Goal: Information Seeking & Learning: Find specific page/section

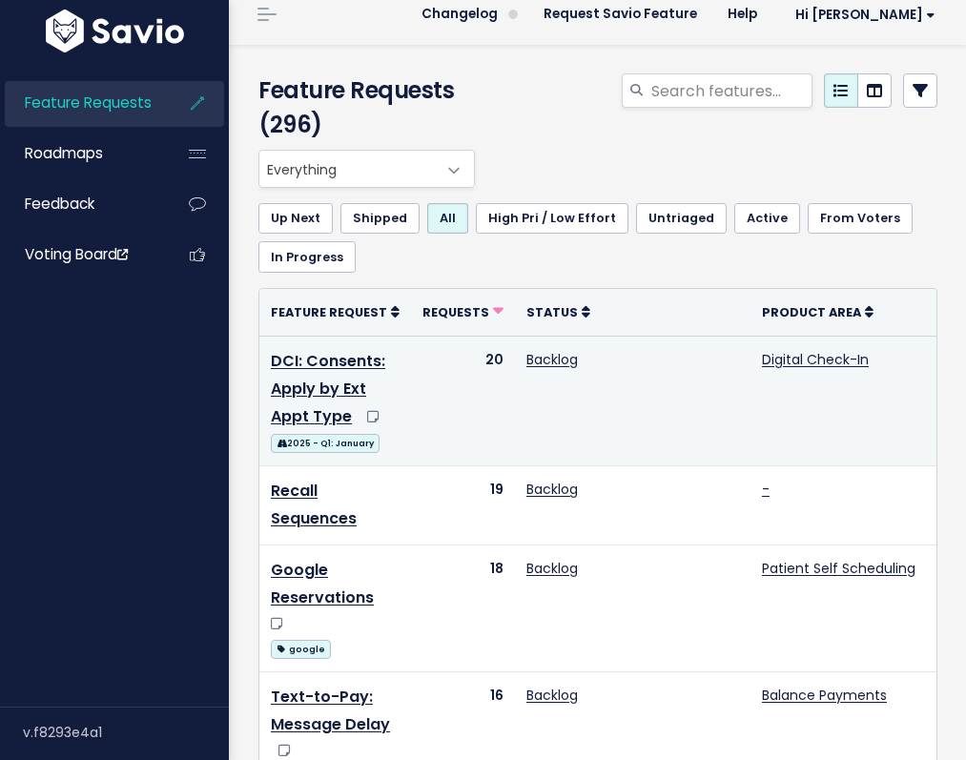
scroll to position [7, 0]
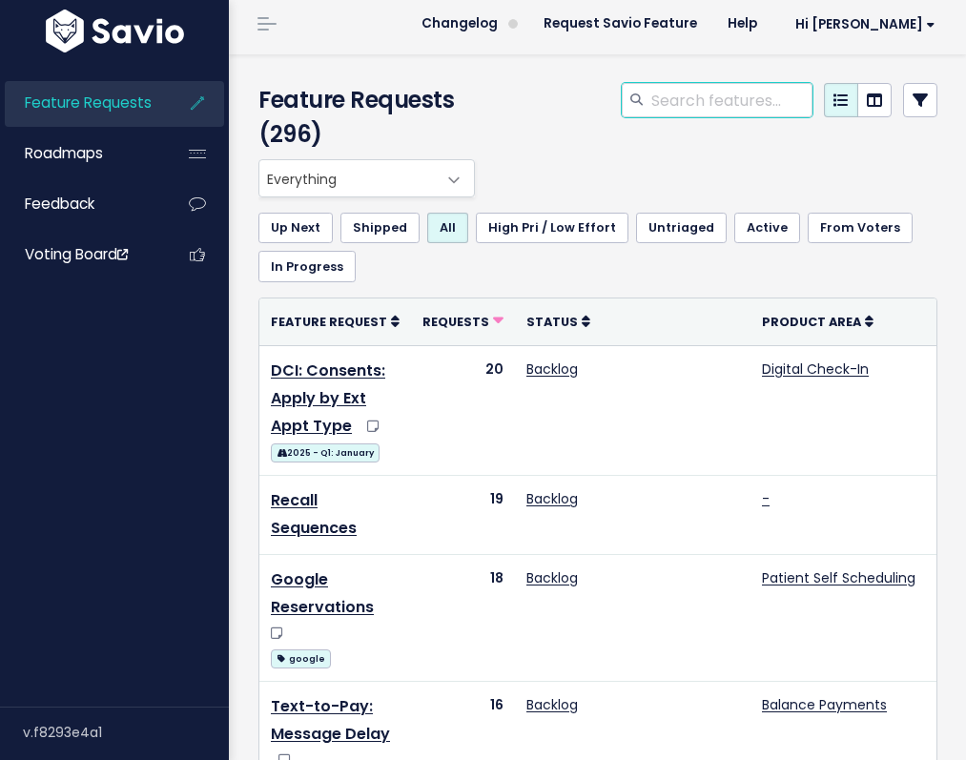
click at [699, 102] on input "search" at bounding box center [731, 100] width 163 height 34
type input "rescheduling"
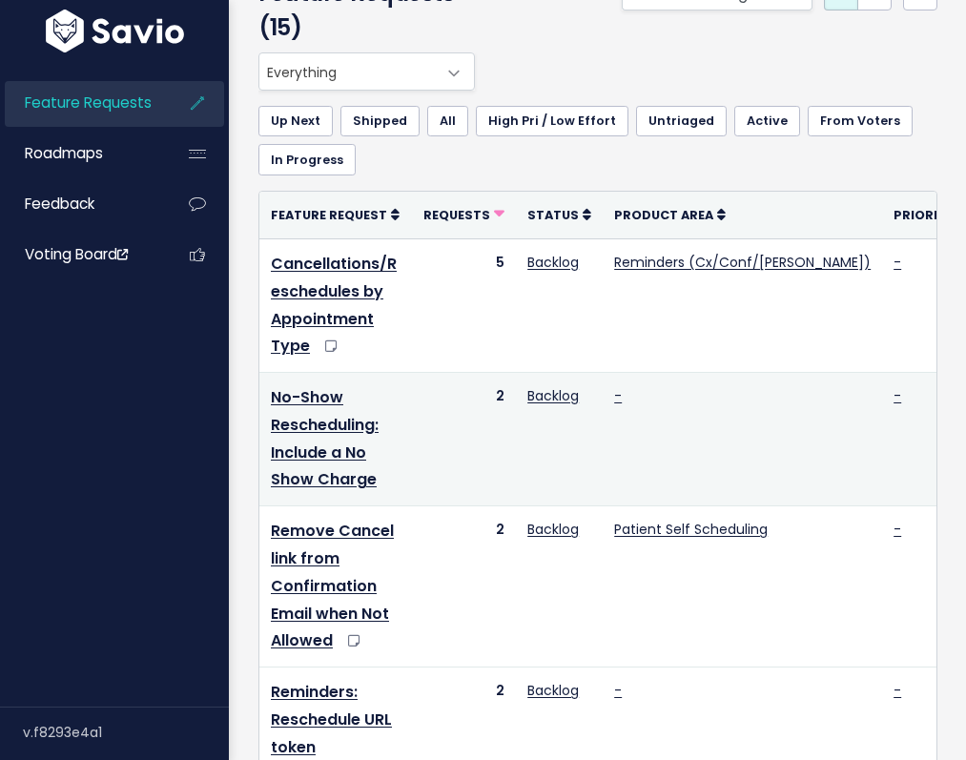
scroll to position [118, 0]
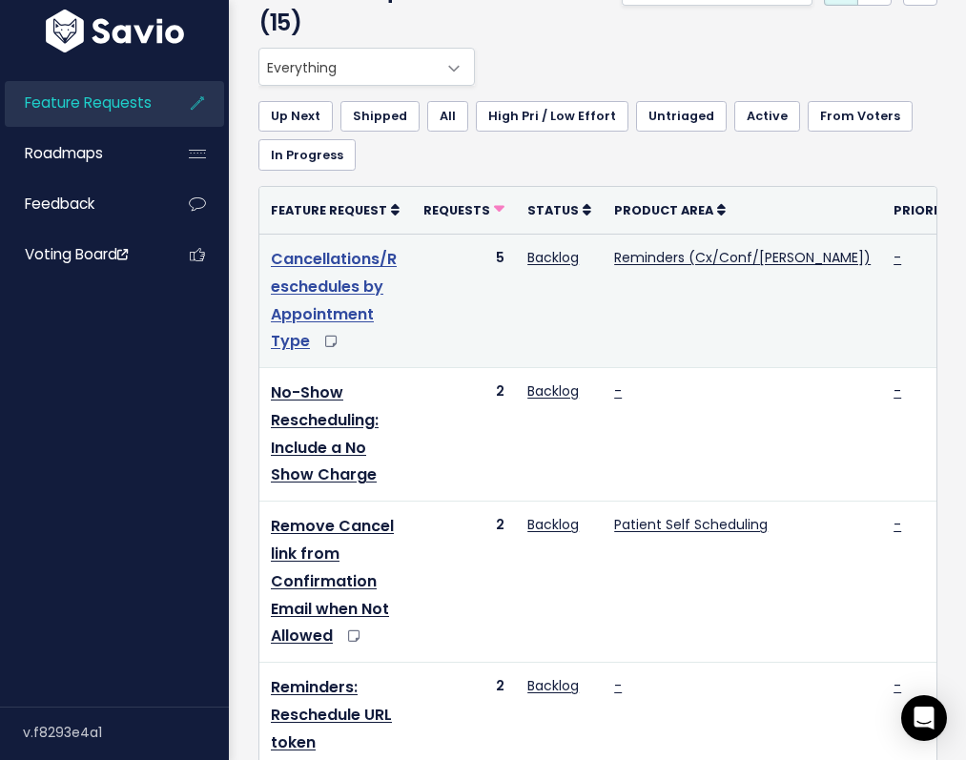
click at [338, 343] on link "Cancellations/Reschedules by Appointment Type" at bounding box center [334, 300] width 126 height 104
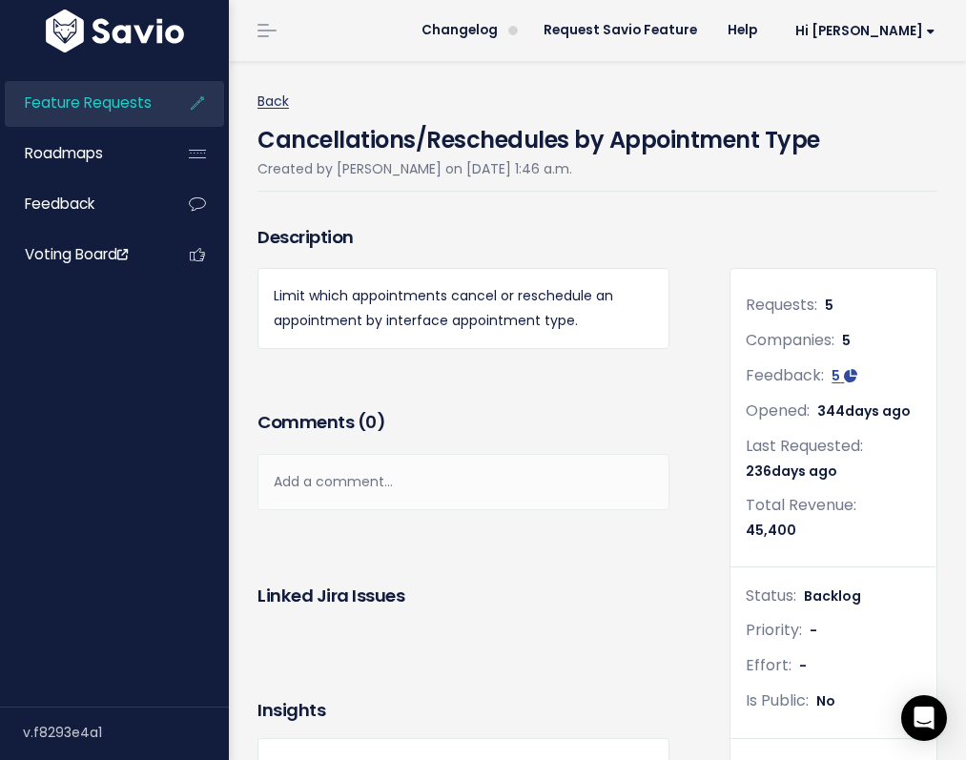
click at [279, 105] on link "Back" at bounding box center [273, 101] width 31 height 19
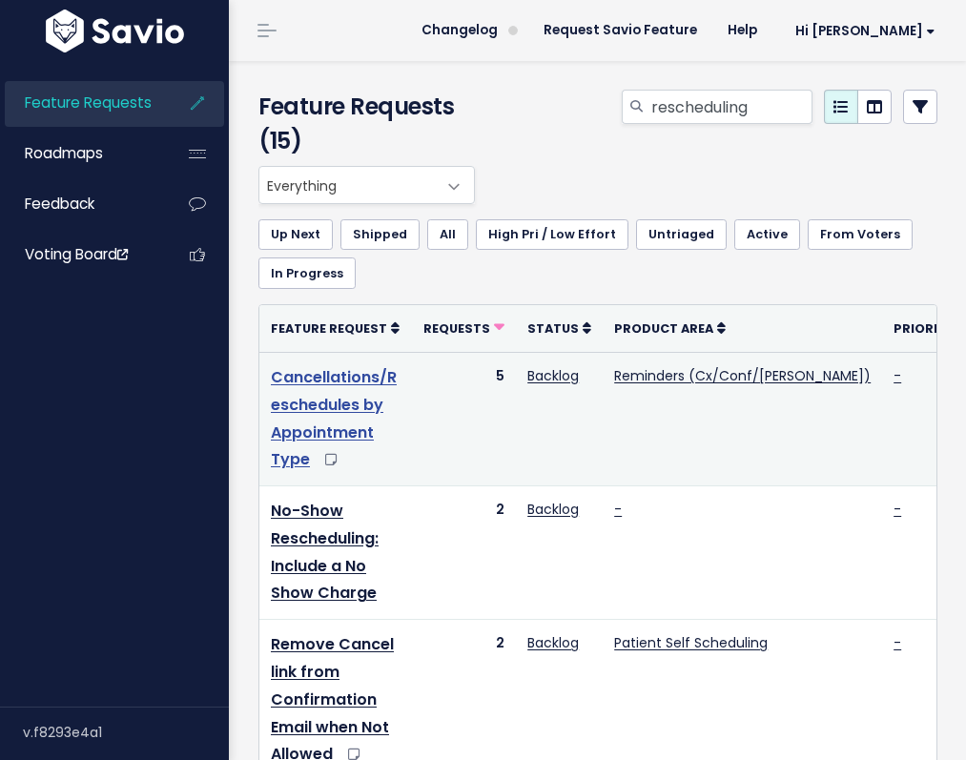
click at [306, 386] on link "Cancellations/Reschedules by Appointment Type" at bounding box center [334, 418] width 126 height 104
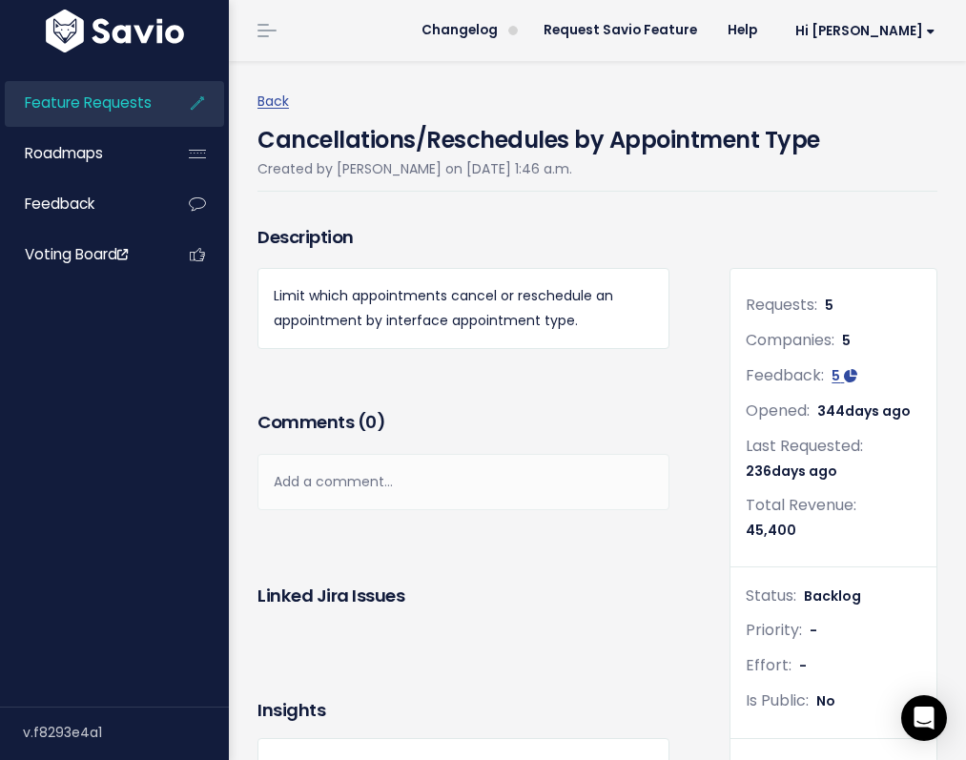
click at [436, 196] on div "Back Cancellations/Reschedules by Appointment Type Created by [PERSON_NAME] on …" at bounding box center [605, 140] width 694 height 159
